Goal: Navigation & Orientation: Find specific page/section

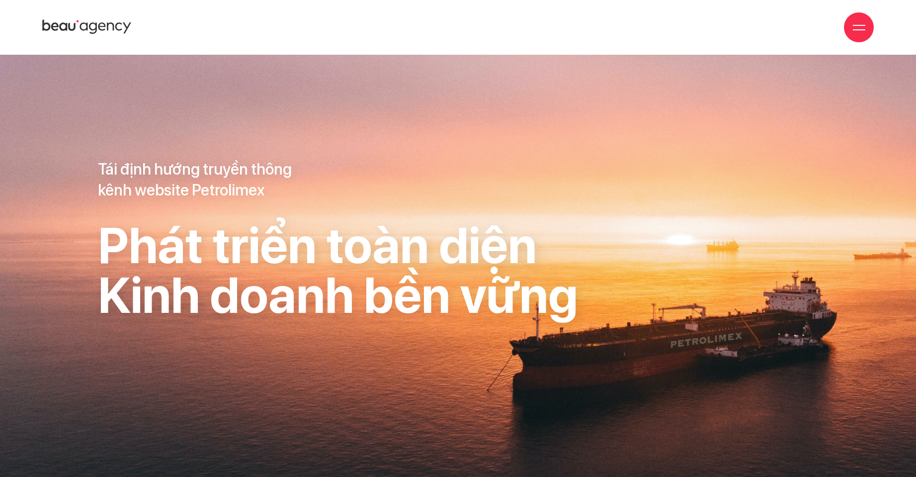
scroll to position [9268, 0]
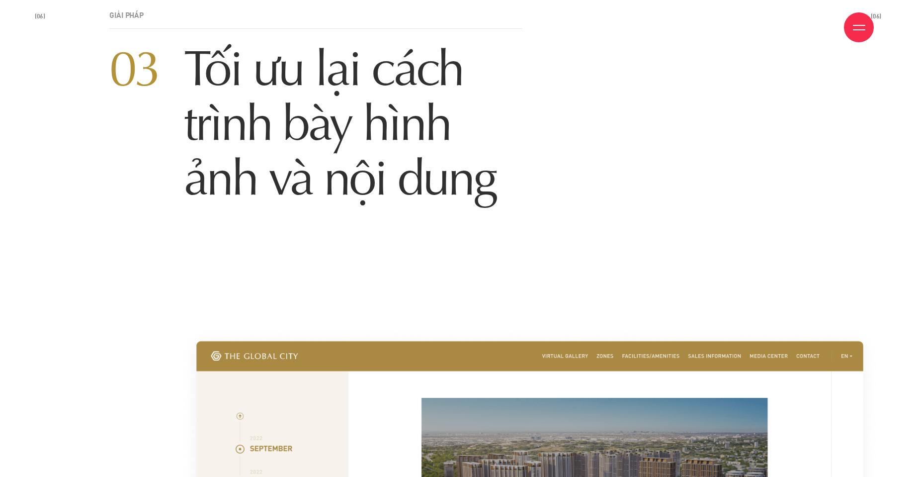
scroll to position [11176, 0]
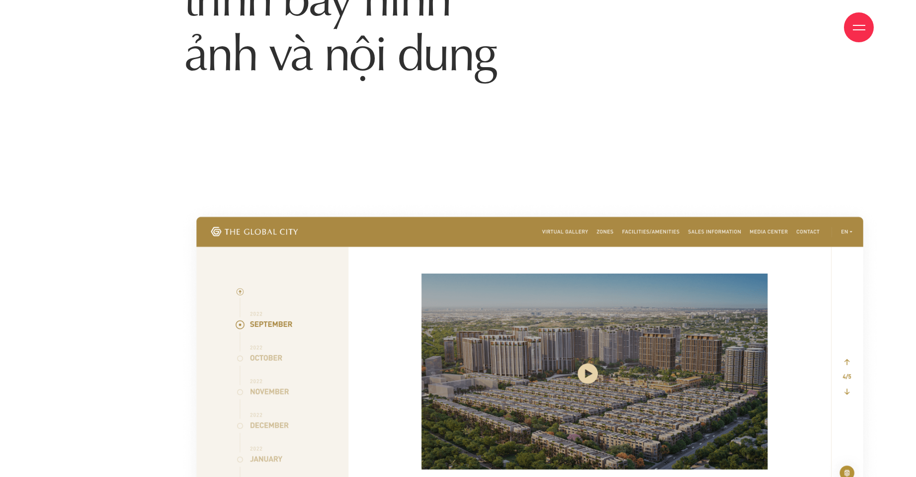
click at [271, 337] on img at bounding box center [530, 380] width 703 height 360
click at [242, 336] on img at bounding box center [530, 380] width 703 height 360
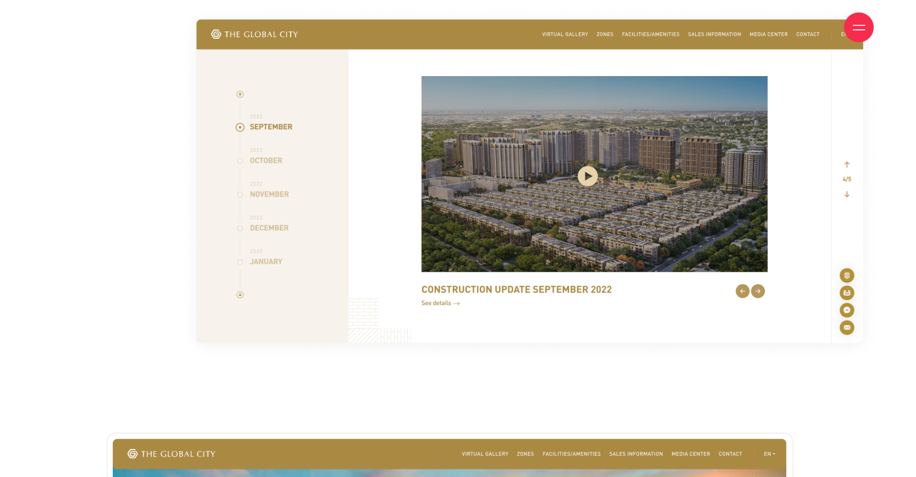
scroll to position [11375, 0]
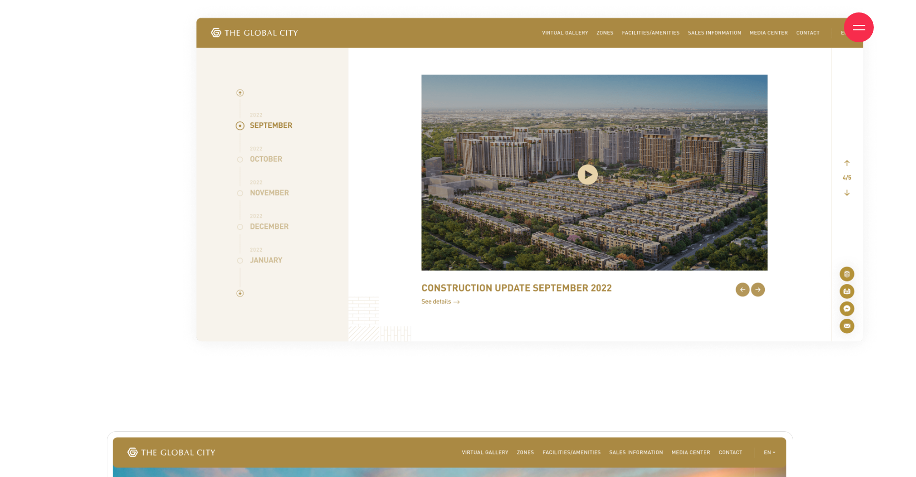
click at [847, 138] on img at bounding box center [530, 181] width 703 height 360
click at [849, 168] on img at bounding box center [530, 181] width 703 height 360
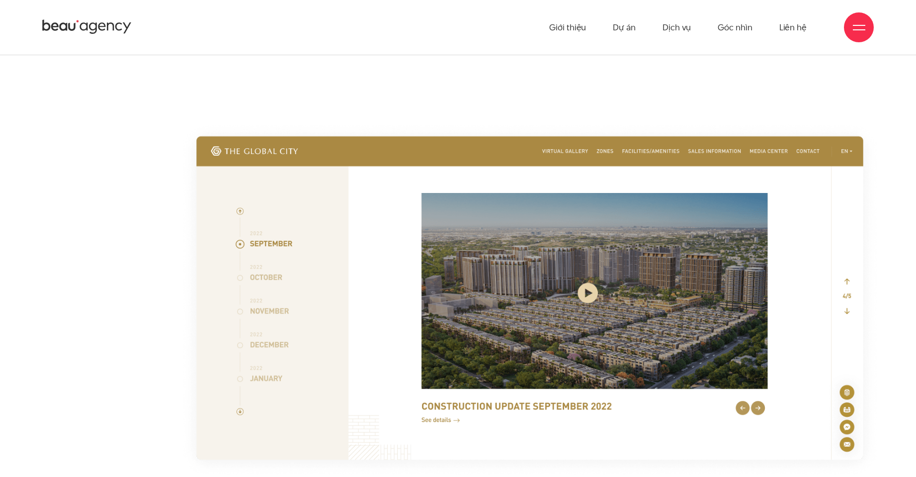
scroll to position [11243, 0]
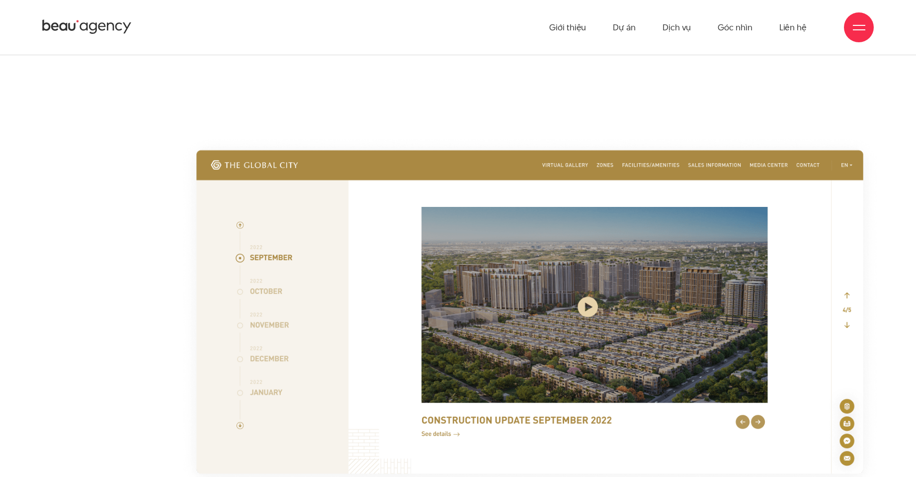
click at [595, 284] on img at bounding box center [530, 314] width 703 height 360
click at [589, 284] on img at bounding box center [530, 314] width 703 height 360
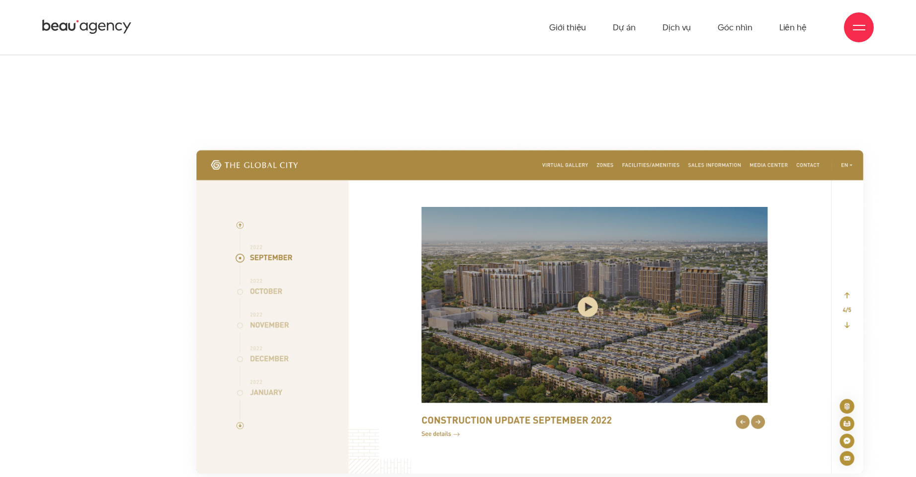
click at [754, 397] on img at bounding box center [530, 314] width 703 height 360
click at [753, 398] on img at bounding box center [530, 314] width 703 height 360
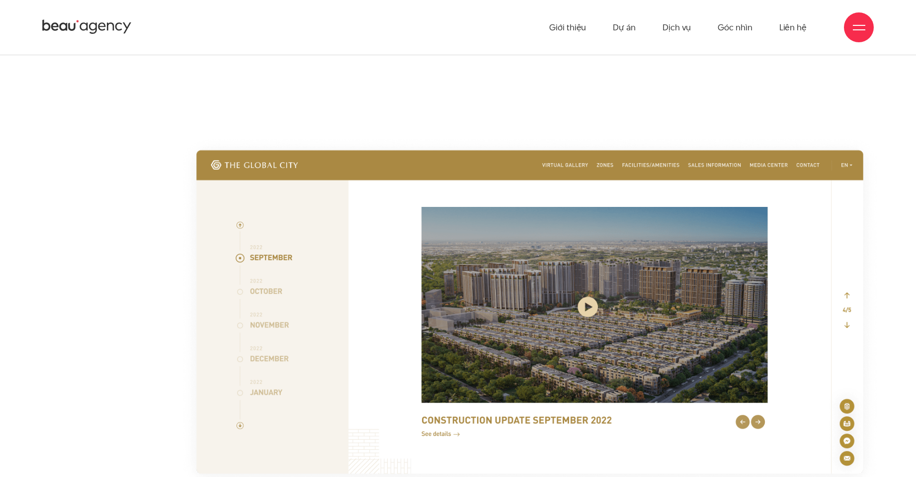
click at [768, 395] on img at bounding box center [530, 314] width 703 height 360
click at [795, 212] on img at bounding box center [530, 314] width 703 height 360
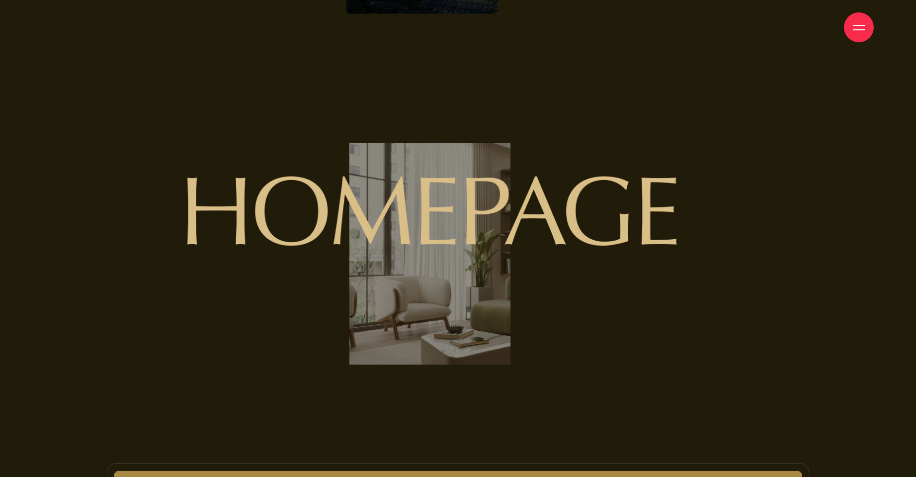
scroll to position [5939, 0]
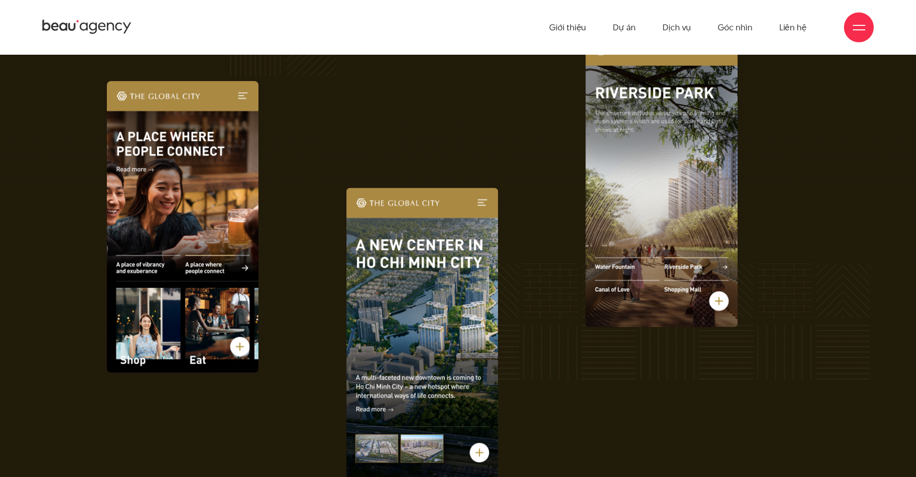
scroll to position [5449, 0]
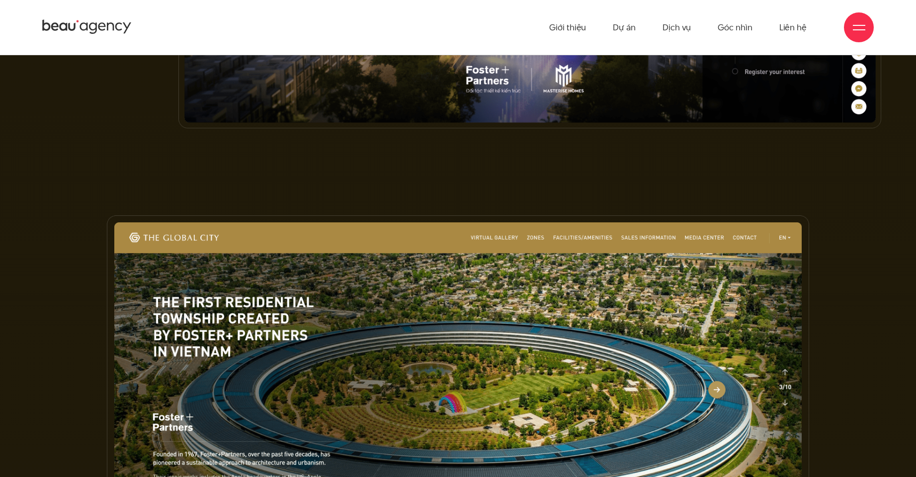
scroll to position [4656, 0]
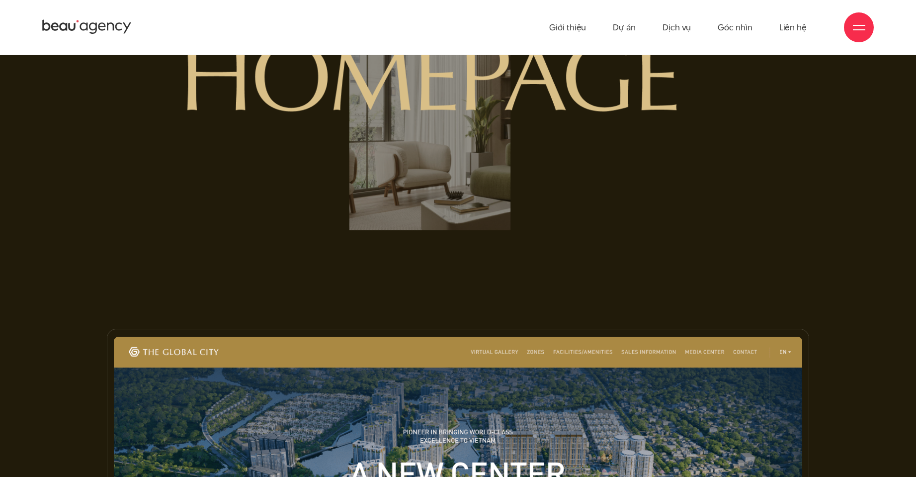
scroll to position [5867, 0]
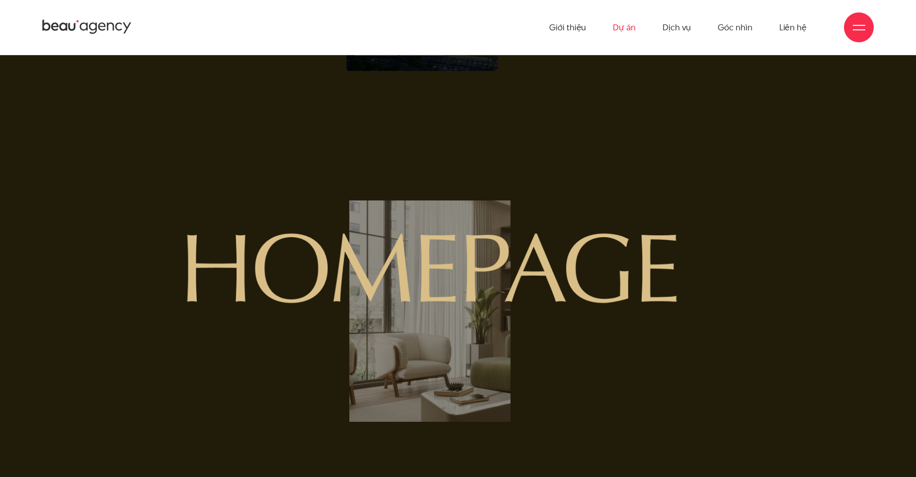
click at [637, 28] on ul "Giới thiệu Dự án Dịch vụ Góc nhìn Liên hệ" at bounding box center [678, 27] width 258 height 55
click at [627, 29] on link "Dự án" at bounding box center [624, 27] width 23 height 55
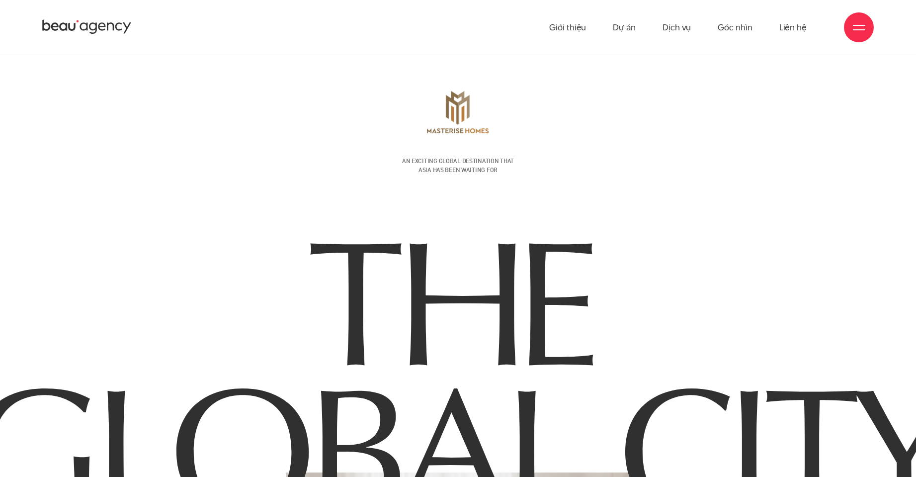
scroll to position [0, 0]
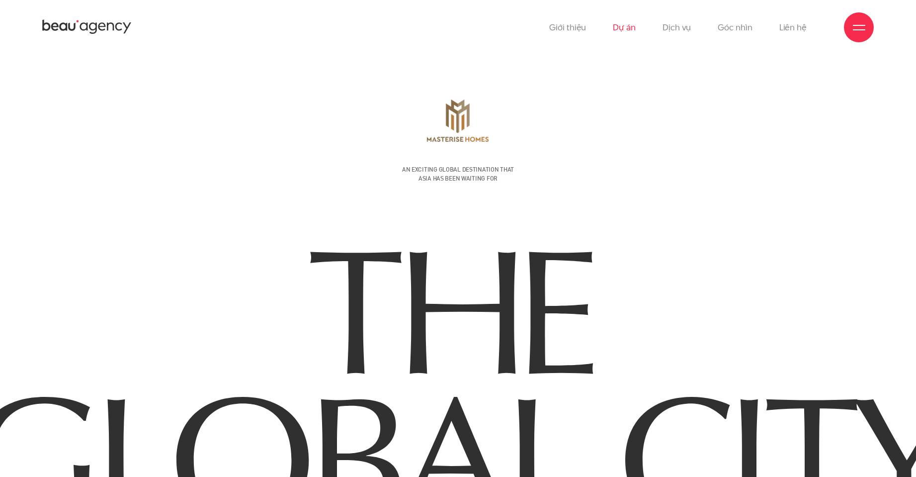
click at [619, 29] on link "Dự án" at bounding box center [624, 27] width 23 height 55
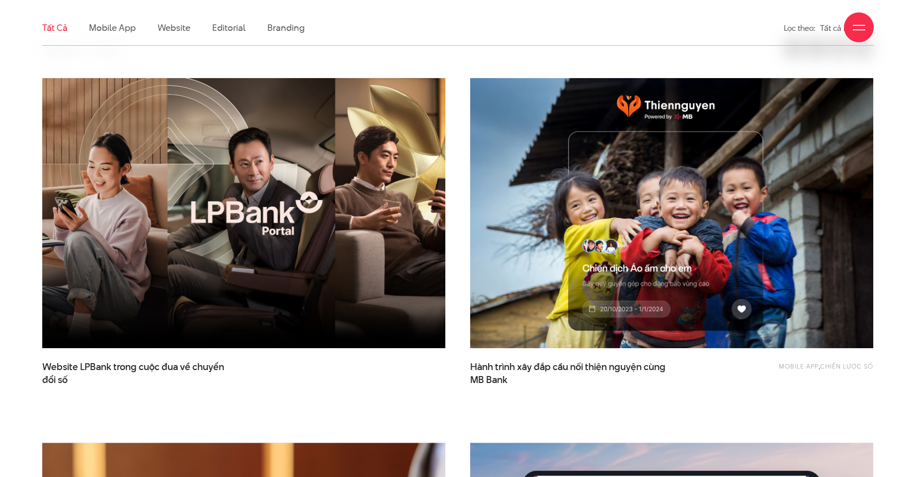
scroll to position [332, 0]
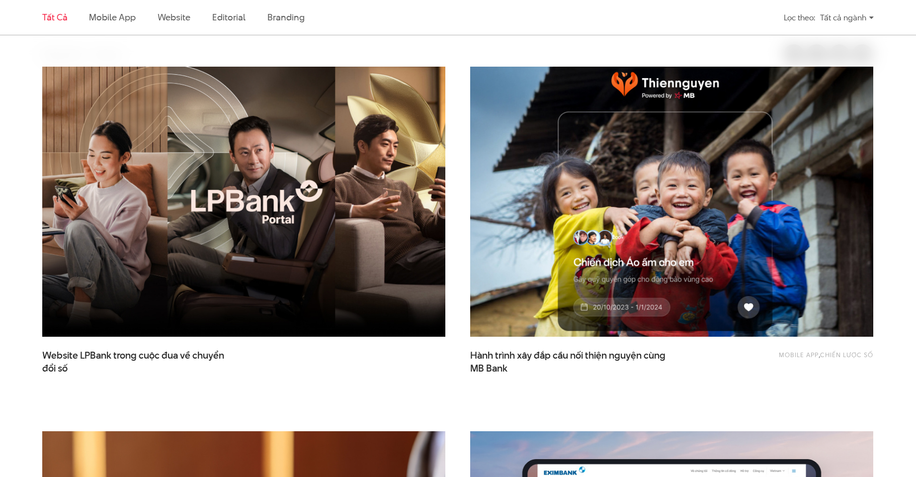
click at [569, 161] on img at bounding box center [672, 201] width 444 height 297
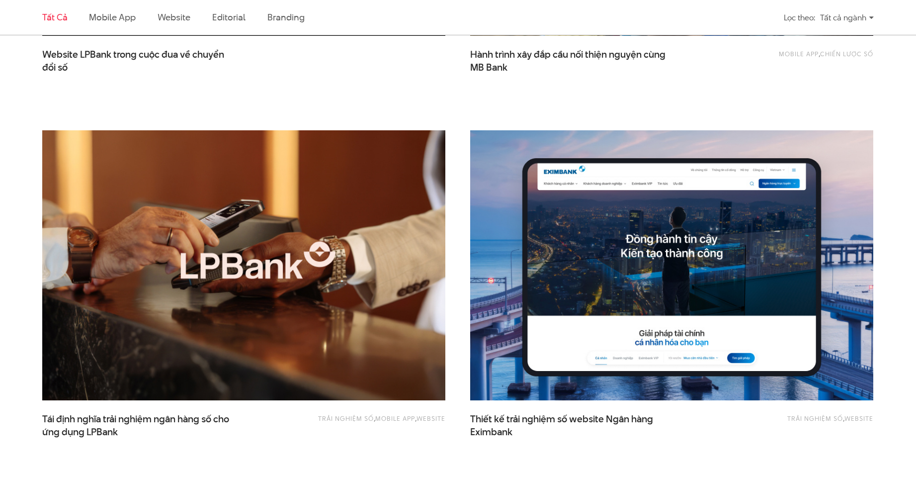
scroll to position [663, 0]
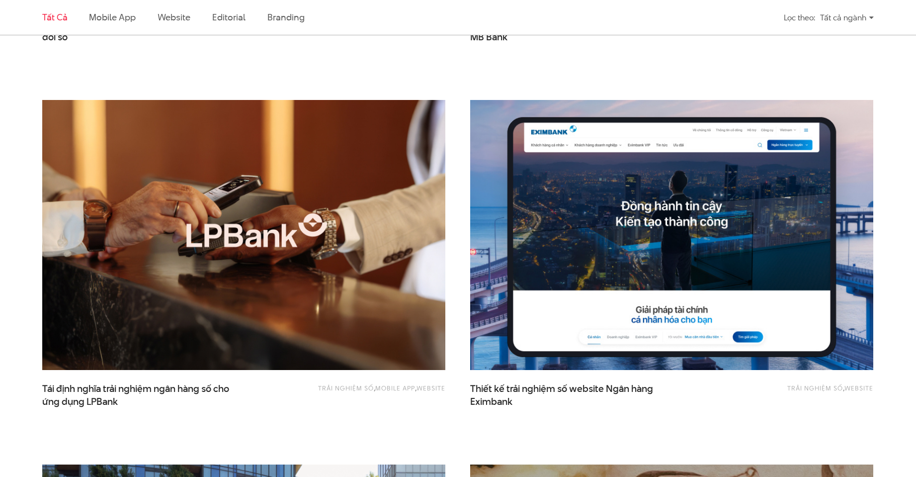
click at [589, 212] on img at bounding box center [672, 235] width 444 height 297
